Goal: Transaction & Acquisition: Purchase product/service

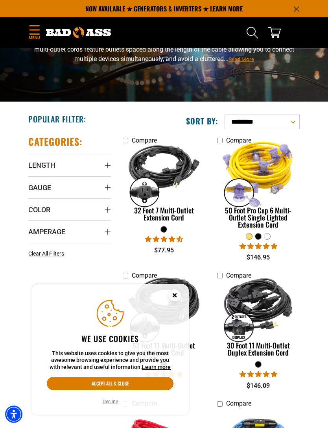
scroll to position [52, 0]
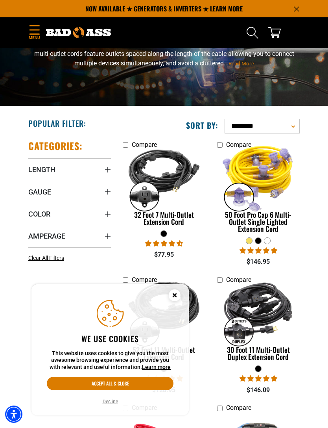
click at [42, 166] on span "Length" at bounding box center [41, 169] width 27 height 9
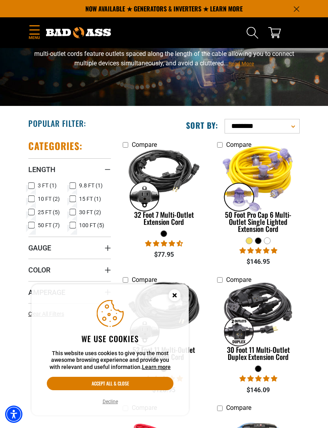
click at [34, 186] on icon at bounding box center [31, 186] width 6 height 10
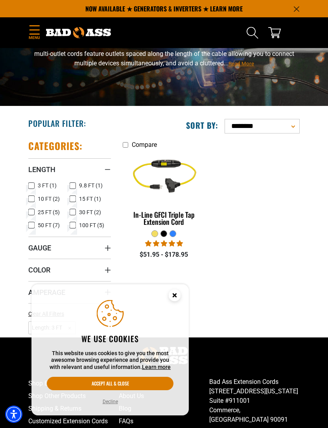
click at [34, 185] on rect at bounding box center [31, 185] width 6 height 6
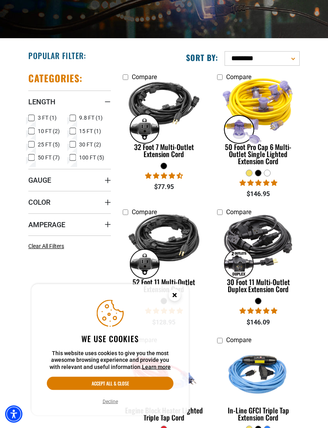
scroll to position [120, 0]
click at [49, 246] on span "Clear All Filters" at bounding box center [46, 246] width 36 height 6
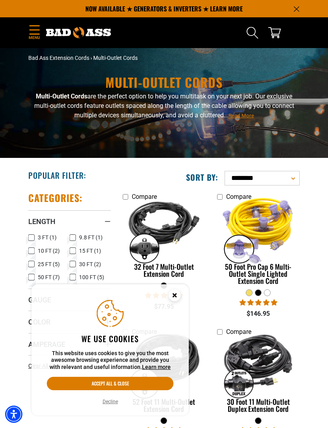
click at [39, 37] on span "Menu" at bounding box center [34, 38] width 12 height 6
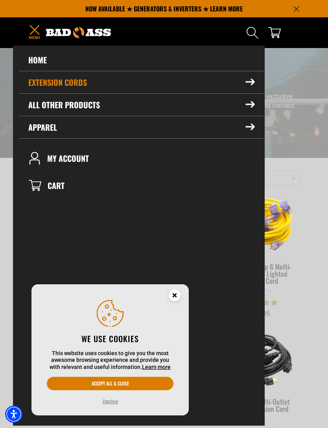
click at [47, 78] on summary "Extension Cords" at bounding box center [141, 82] width 245 height 22
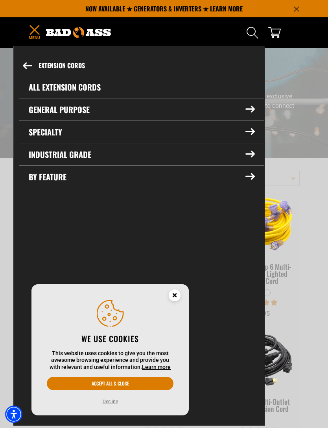
click at [41, 134] on summary "Specialty" at bounding box center [141, 132] width 245 height 22
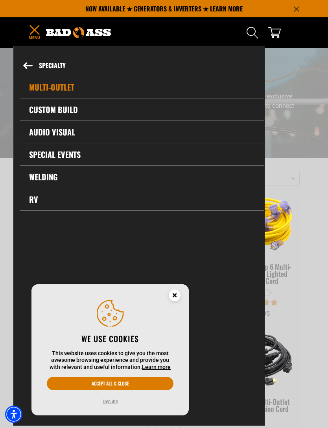
click at [45, 86] on link "Multi-Outlet" at bounding box center [142, 87] width 245 height 22
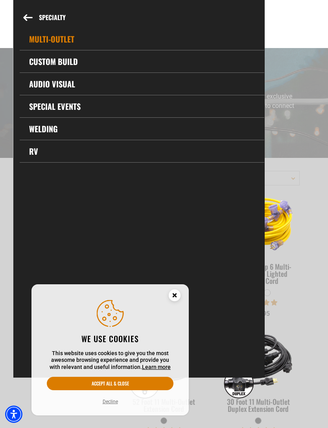
scroll to position [145, 0]
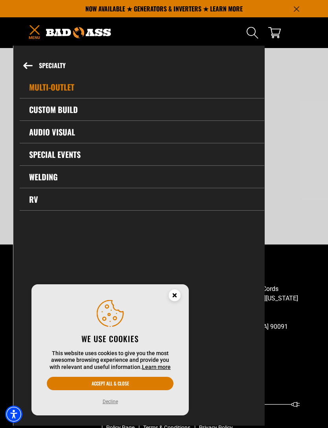
scroll to position [52, 0]
